Goal: Task Accomplishment & Management: Manage account settings

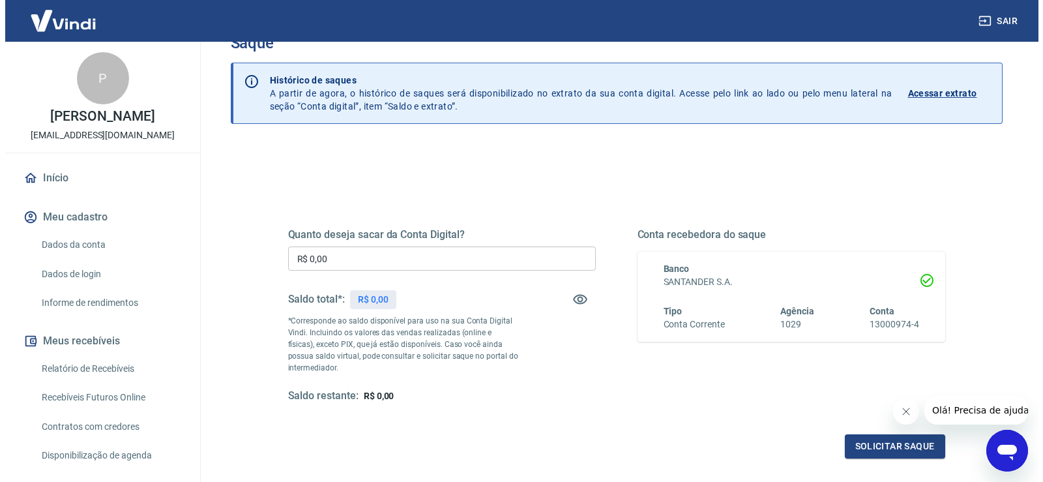
scroll to position [33, 0]
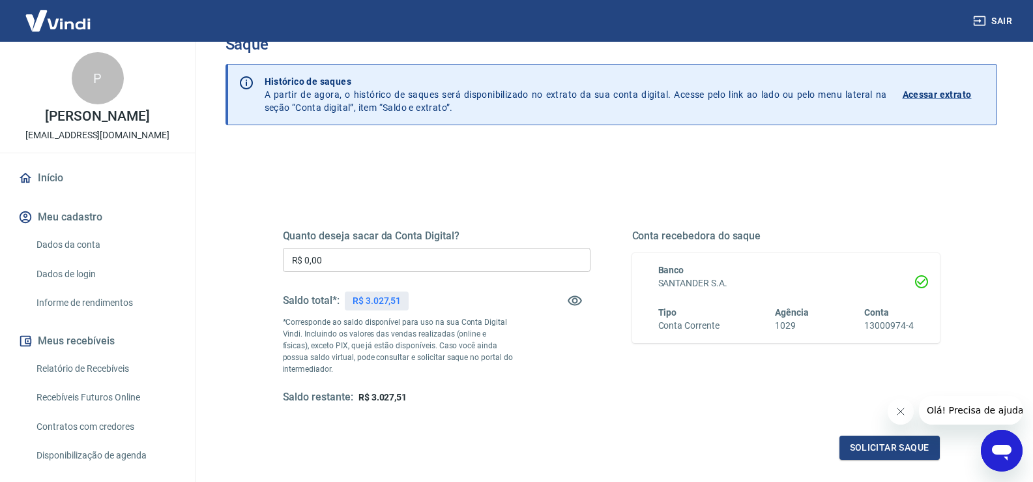
click at [399, 265] on input "R$ 0,00" at bounding box center [437, 260] width 308 height 24
click at [338, 269] on input "R$ 0,00" at bounding box center [437, 260] width 308 height 24
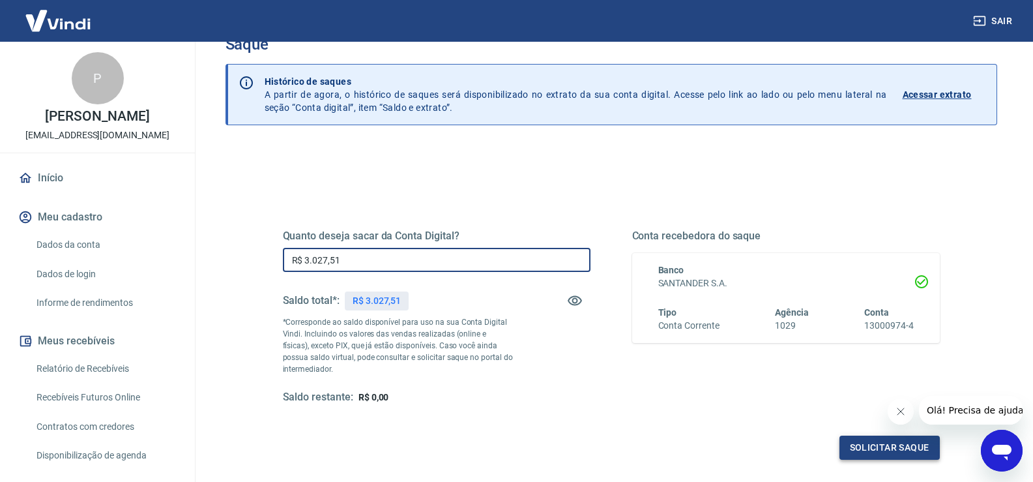
type input "R$ 3.027,51"
click at [869, 450] on button "Solicitar saque" at bounding box center [889, 447] width 100 height 24
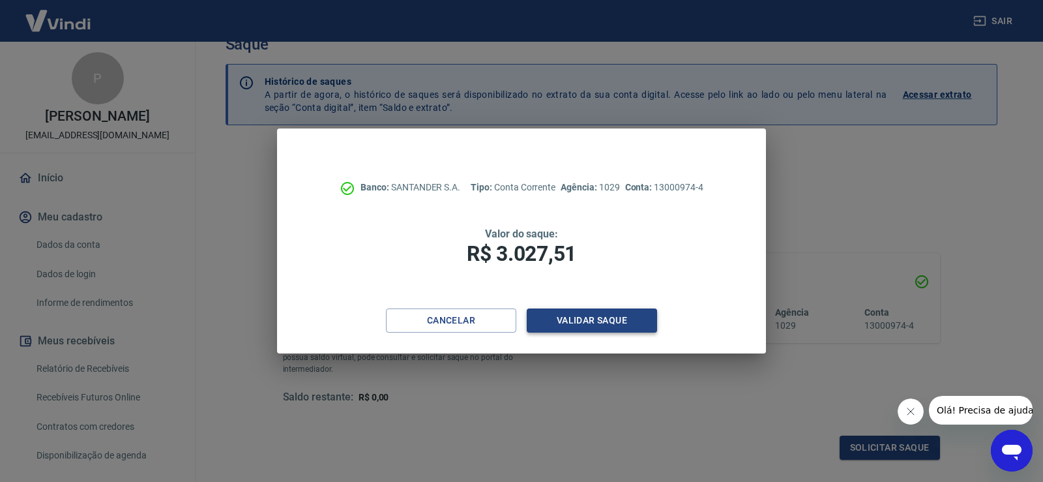
click at [588, 325] on button "Validar saque" at bounding box center [592, 320] width 130 height 24
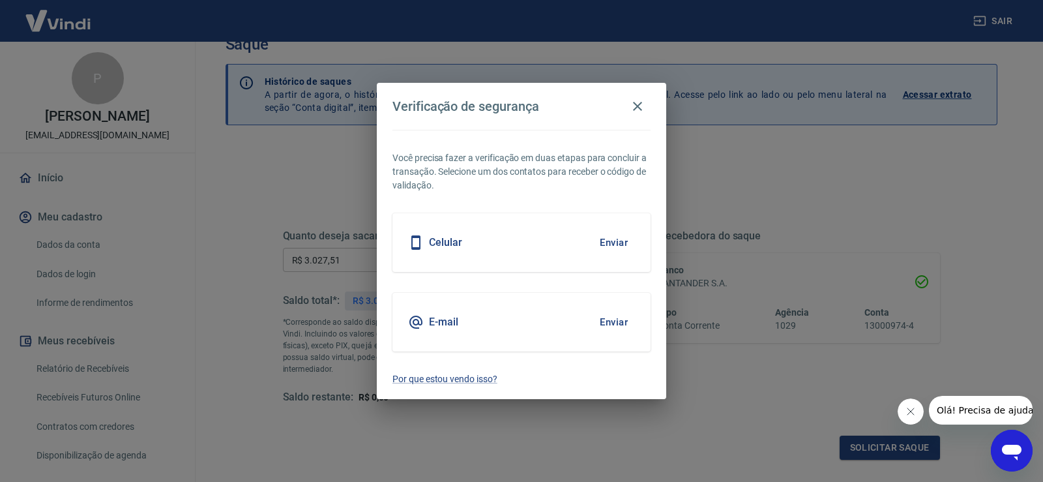
click at [482, 241] on div "Celular Enviar" at bounding box center [521, 242] width 258 height 59
click at [605, 241] on button "Enviar" at bounding box center [613, 242] width 42 height 27
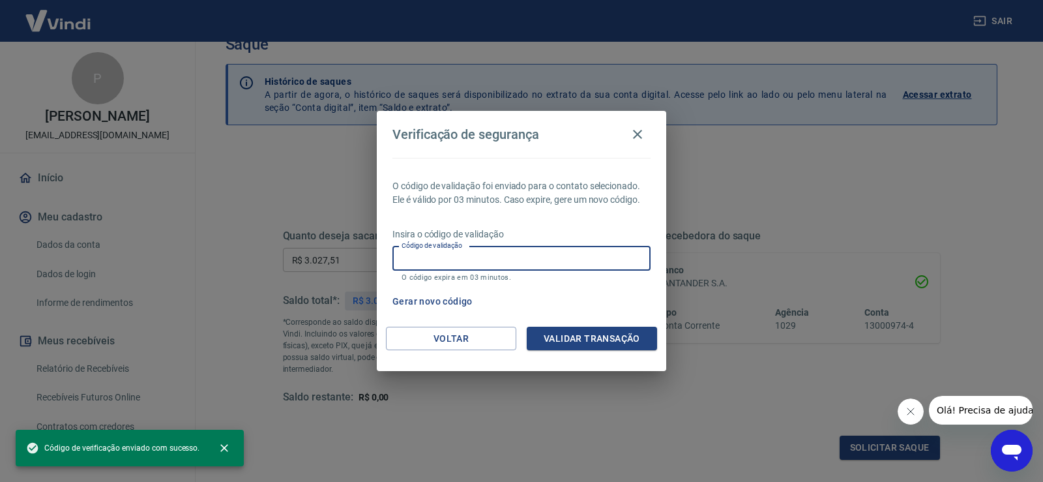
click at [450, 266] on input "Código de validação" at bounding box center [521, 258] width 258 height 24
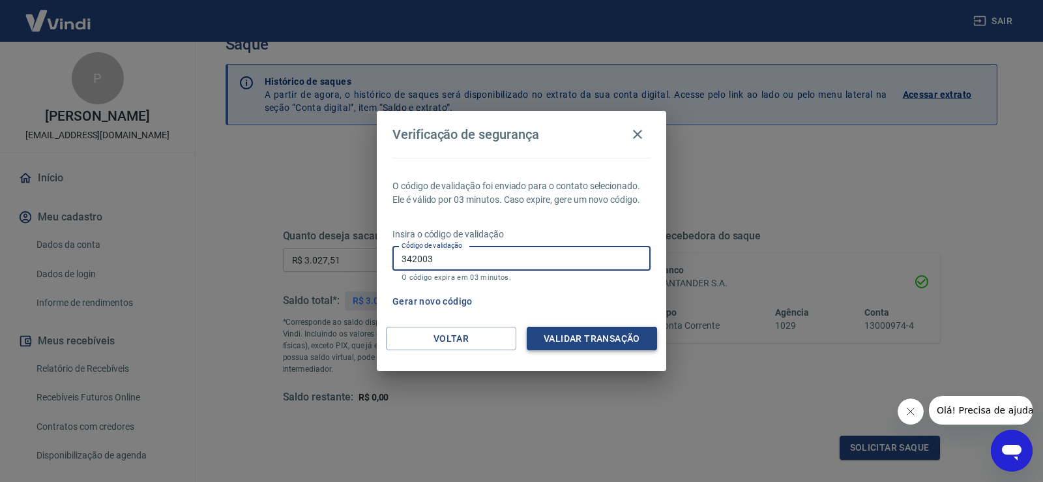
type input "342003"
click at [614, 340] on button "Validar transação" at bounding box center [592, 339] width 130 height 24
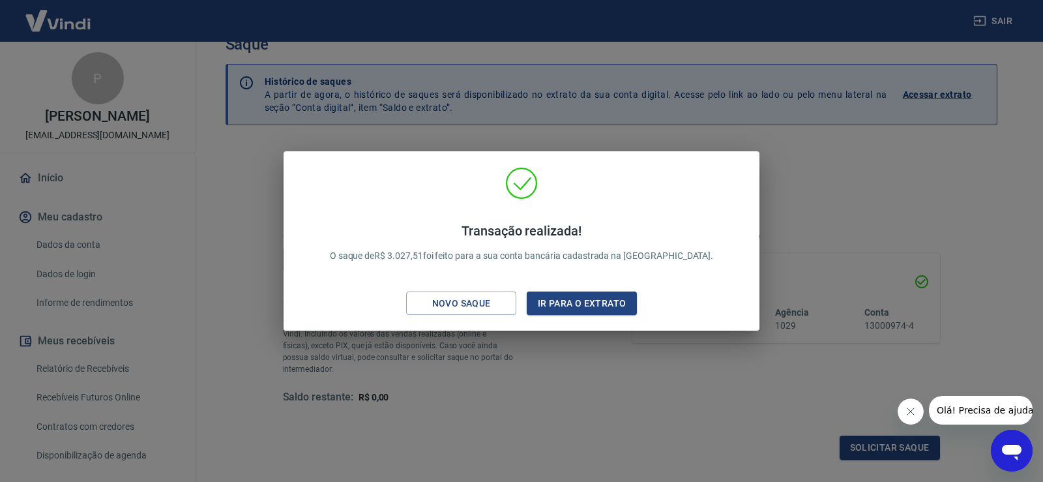
click at [604, 389] on div "Transação realizada! O saque de R$ 3.027,51 foi feito para a sua conta bancária…" at bounding box center [521, 241] width 1043 height 482
